Goal: Task Accomplishment & Management: Complete application form

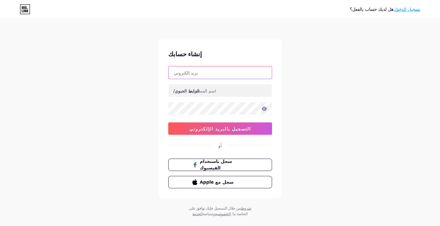
drag, startPoint x: 0, startPoint y: 0, endPoint x: 245, endPoint y: 74, distance: 255.5
click at [245, 74] on input "text" at bounding box center [220, 72] width 103 height 12
click at [271, 38] on div "هل لديك حساب بالفعل؟ تسجيل الدخول إنشاء حسابك الرابط الحيوي/ 0cAFcWeA7axzMP9OAp…" at bounding box center [220, 118] width 440 height 236
drag, startPoint x: 278, startPoint y: 0, endPoint x: 298, endPoint y: 58, distance: 60.9
click at [311, 67] on div "هل لديك حساب بالفعل؟ تسجيل الدخول إنشاء حسابك الرابط الحيوي/ 0cAFcWeA7axzMP9OAp…" at bounding box center [220, 118] width 440 height 236
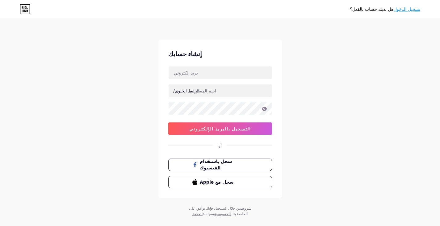
click at [24, 13] on icon at bounding box center [25, 9] width 11 height 10
type input "a.alqahtani.505.a@gmail.com"
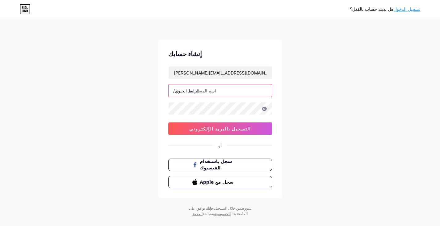
click at [217, 93] on input "text" at bounding box center [220, 90] width 103 height 12
type input "karam_a505"
click at [264, 110] on icon at bounding box center [264, 109] width 5 height 4
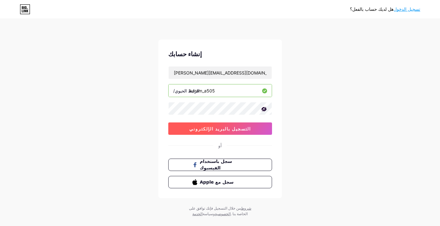
click at [256, 127] on button "التسجيل بالبريد الإلكتروني" at bounding box center [220, 128] width 104 height 12
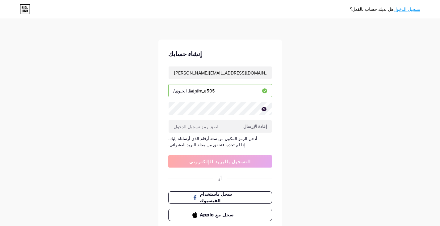
click at [328, 103] on div "هل لديك حساب بالفعل؟ تسجيل الدخول إنشاء حسابك a.alqahtani.505.a@gmail.com الراب…" at bounding box center [220, 134] width 440 height 269
click at [174, 71] on input "[EMAIL_ADDRESS][DOMAIN_NAME]" at bounding box center [220, 72] width 103 height 12
click at [245, 72] on input "[EMAIL_ADDRESS][DOMAIN_NAME]" at bounding box center [220, 72] width 103 height 12
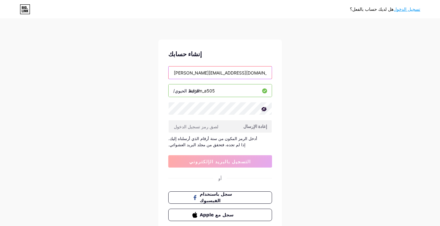
click at [175, 73] on input "[EMAIL_ADDRESS][DOMAIN_NAME]" at bounding box center [220, 72] width 103 height 12
click at [232, 71] on input "[EMAIL_ADDRESS][DOMAIN_NAME]" at bounding box center [220, 72] width 103 height 12
click at [376, 69] on div "هل لديك حساب بالفعل؟ تسجيل الدخول إنشاء حسابك a.alqahtani.505.a@gmail.com الراب…" at bounding box center [220, 134] width 440 height 269
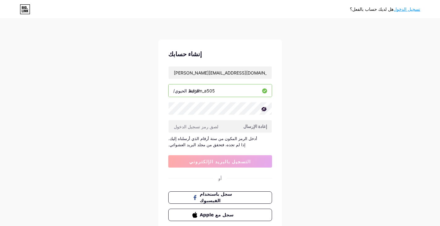
drag, startPoint x: 96, startPoint y: 82, endPoint x: 163, endPoint y: 74, distance: 67.5
click at [96, 82] on div "هل لديك حساب بالفعل؟ تسجيل الدخول إنشاء حسابك a.alqahtani.505.a@gmail.com الراب…" at bounding box center [220, 134] width 440 height 269
click at [191, 77] on input "[EMAIL_ADDRESS][DOMAIN_NAME]" at bounding box center [220, 72] width 103 height 12
click at [190, 76] on input "[EMAIL_ADDRESS][DOMAIN_NAME]" at bounding box center [220, 72] width 103 height 12
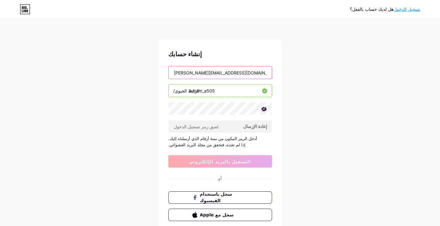
click at [190, 76] on input "a.alqahtani.505.a@gmail.com" at bounding box center [220, 72] width 103 height 12
paste input "a.alqahtani.505.a@gmail.com"
type input "a.alqahtani.505.a@gmail.com"
click at [286, 87] on div "هل لديك حساب بالفعل؟ تسجيل الدخول إنشاء حسابك a.alqahtani.505.a@gmail.com الراب…" at bounding box center [220, 134] width 440 height 269
click at [262, 127] on font "إعادة الإرسال" at bounding box center [256, 126] width 24 height 5
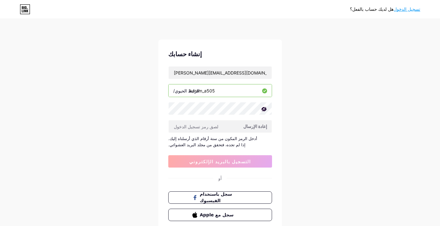
click at [338, 99] on div "هل لديك حساب بالفعل؟ تسجيل الدخول إنشاء حسابك a.alqahtani.505.a@gmail.com الراب…" at bounding box center [220, 134] width 440 height 269
click at [255, 128] on font "إعادة الإرسال" at bounding box center [256, 126] width 24 height 5
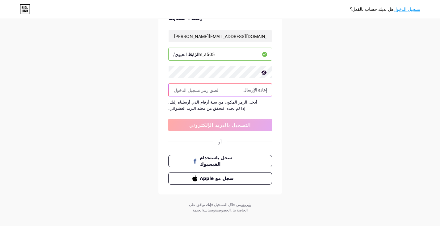
scroll to position [38, 0]
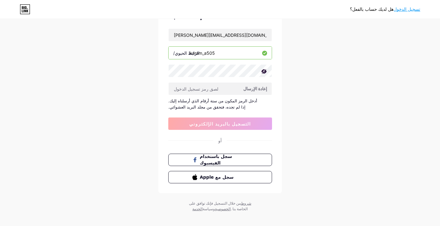
click at [23, 9] on icon at bounding box center [25, 9] width 11 height 10
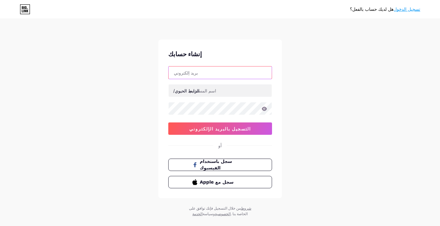
click at [235, 73] on input "text" at bounding box center [220, 72] width 103 height 12
click at [321, 82] on div "هل لديك حساب بالفعل؟ تسجيل الدخول إنشاء حسابك الرابط الحيوي/ 0cAFcWeA4He_oKy1vd…" at bounding box center [220, 118] width 440 height 236
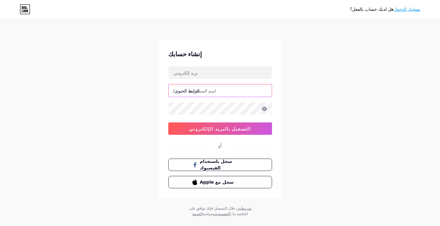
click at [262, 89] on input "text" at bounding box center [220, 90] width 103 height 12
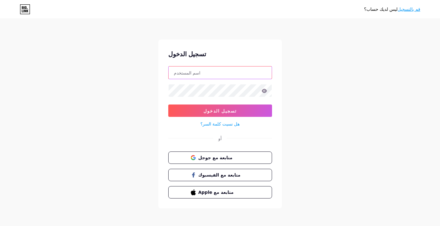
click at [239, 74] on input "text" at bounding box center [220, 72] width 103 height 12
click at [231, 159] on span "متابعة مع جوجل" at bounding box center [224, 157] width 52 height 6
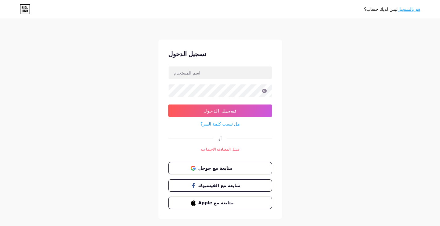
click at [346, 113] on div "ليس لديك حساب؟ قم بالتسجيل تسجيل الدخول تسجيل الدخول هل نسيت كلمة السر؟ أو فشل …" at bounding box center [220, 119] width 440 height 239
click at [224, 81] on form "تسجيل الدخول هل نسيت كلمة السر؟" at bounding box center [220, 97] width 104 height 62
click at [225, 74] on input "text" at bounding box center [220, 72] width 103 height 12
type input "[EMAIL_ADDRESS][DOMAIN_NAME]"
drag, startPoint x: 306, startPoint y: 117, endPoint x: 266, endPoint y: 164, distance: 62.9
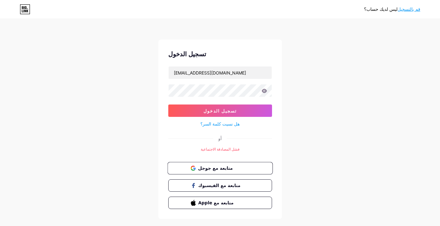
click at [306, 117] on div "ليس لديك حساب؟ قم بالتسجيل تسجيل الدخول [EMAIL_ADDRESS][DOMAIN_NAME] تسجيل الدخ…" at bounding box center [220, 119] width 440 height 239
click at [250, 165] on span "متابعة مع جوجل" at bounding box center [224, 168] width 52 height 6
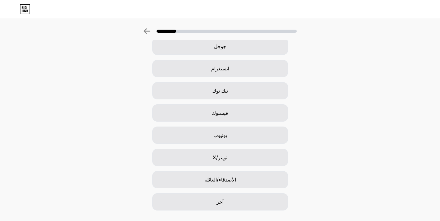
scroll to position [45, 0]
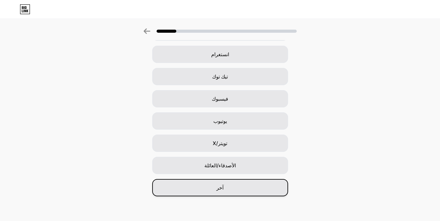
click at [220, 186] on font "آخر" at bounding box center [220, 188] width 7 height 6
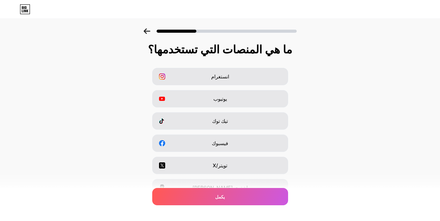
scroll to position [76, 0]
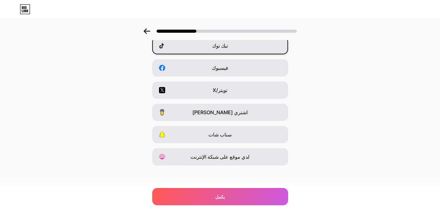
click at [228, 44] on font "تيك توك" at bounding box center [220, 46] width 16 height 6
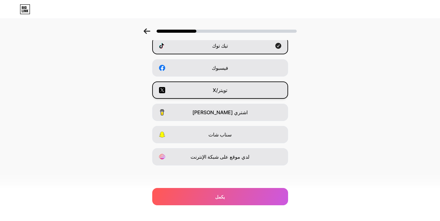
click at [240, 87] on div "تويتر/X" at bounding box center [220, 90] width 136 height 17
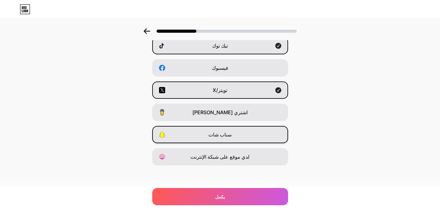
click at [251, 139] on div "سناب شات" at bounding box center [220, 134] width 136 height 17
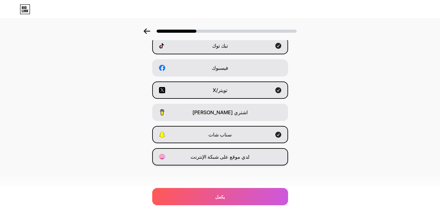
click at [240, 160] on font "لدي موقع على شبكة الإنترنت" at bounding box center [220, 157] width 59 height 6
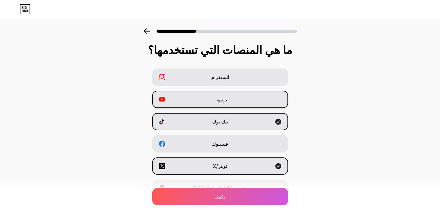
scroll to position [0, 0]
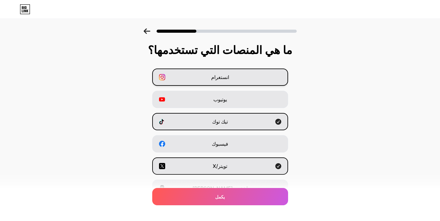
click at [218, 83] on div "انستغرام" at bounding box center [220, 77] width 136 height 17
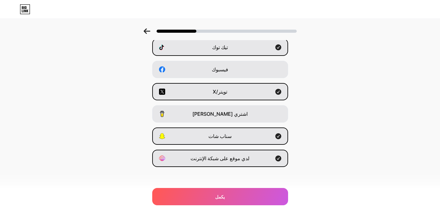
scroll to position [76, 0]
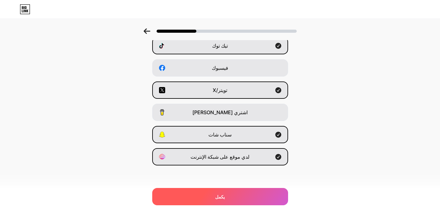
click at [193, 195] on div "يكمل" at bounding box center [220, 196] width 136 height 17
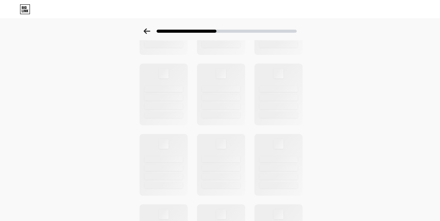
scroll to position [0, 0]
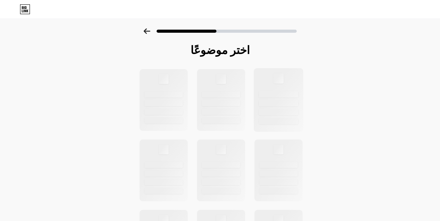
click at [277, 97] on div at bounding box center [279, 94] width 40 height 6
click at [148, 30] on icon at bounding box center [147, 31] width 6 height 6
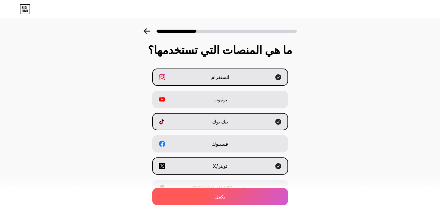
click at [230, 197] on div "يكمل" at bounding box center [220, 196] width 136 height 17
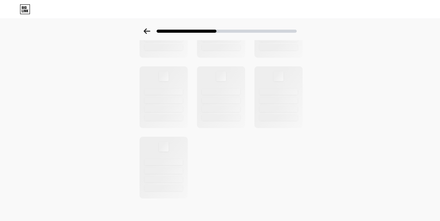
scroll to position [217, 0]
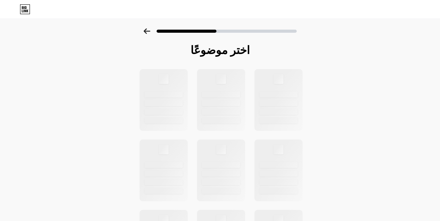
click at [86, 47] on div "اختر موضوعًا" at bounding box center [220, 220] width 440 height 385
click at [219, 90] on div at bounding box center [221, 100] width 50 height 64
click at [280, 97] on div at bounding box center [279, 94] width 40 height 6
click at [282, 77] on div at bounding box center [279, 78] width 10 height 10
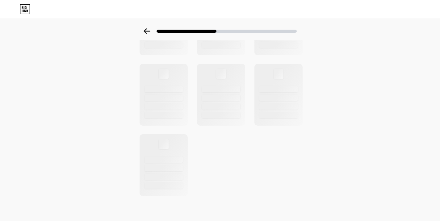
scroll to position [217, 0]
click at [153, 31] on div at bounding box center [220, 31] width 153 height 6
click at [149, 32] on icon at bounding box center [147, 31] width 6 height 6
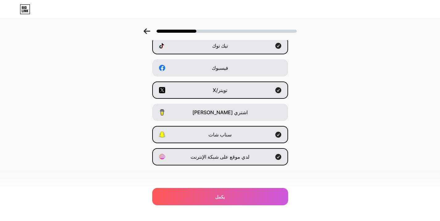
scroll to position [0, 0]
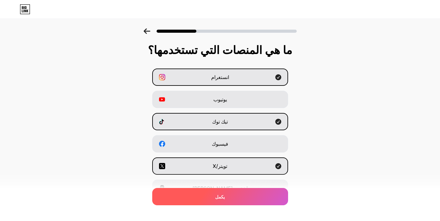
click at [194, 192] on div "يكمل" at bounding box center [220, 196] width 136 height 17
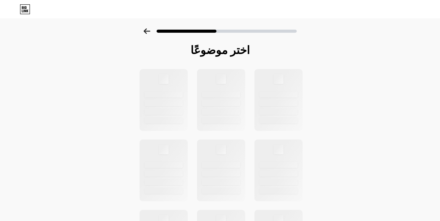
click at [27, 10] on icon at bounding box center [25, 9] width 11 height 10
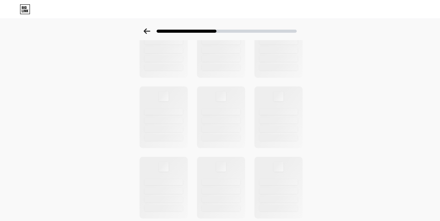
scroll to position [217, 0]
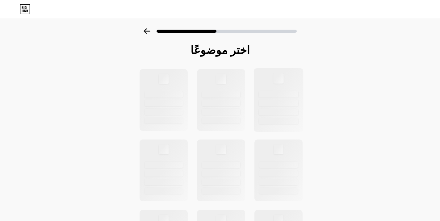
click at [278, 86] on div at bounding box center [279, 100] width 50 height 64
drag, startPoint x: 225, startPoint y: 101, endPoint x: 212, endPoint y: 101, distance: 13.0
click at [224, 101] on div at bounding box center [222, 103] width 40 height 6
drag, startPoint x: 174, startPoint y: 101, endPoint x: 183, endPoint y: 100, distance: 8.7
click at [173, 101] on div at bounding box center [164, 103] width 40 height 6
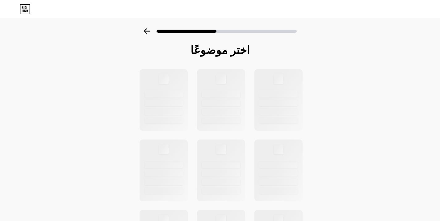
drag, startPoint x: 363, startPoint y: 99, endPoint x: 371, endPoint y: 55, distance: 44.7
click at [363, 99] on div "اختر موضوعًا" at bounding box center [220, 220] width 440 height 385
